Goal: Check status

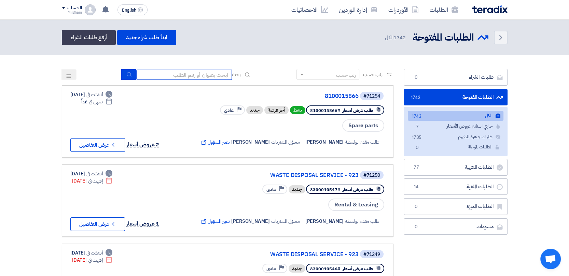
click at [190, 75] on input at bounding box center [184, 75] width 96 height 10
paste input "8100015627"
type input "8100015627"
click at [126, 75] on icon "submit" at bounding box center [128, 74] width 5 height 5
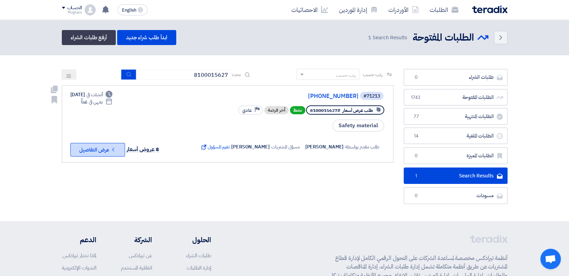
click at [92, 150] on button "Check details عرض التفاصيل" at bounding box center [97, 150] width 55 height 14
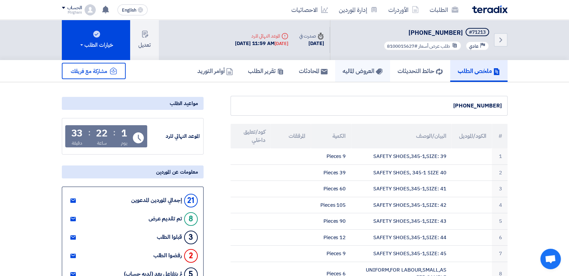
click at [358, 71] on h5 "العروض الماليه" at bounding box center [362, 71] width 40 height 8
